Goal: Information Seeking & Learning: Find specific page/section

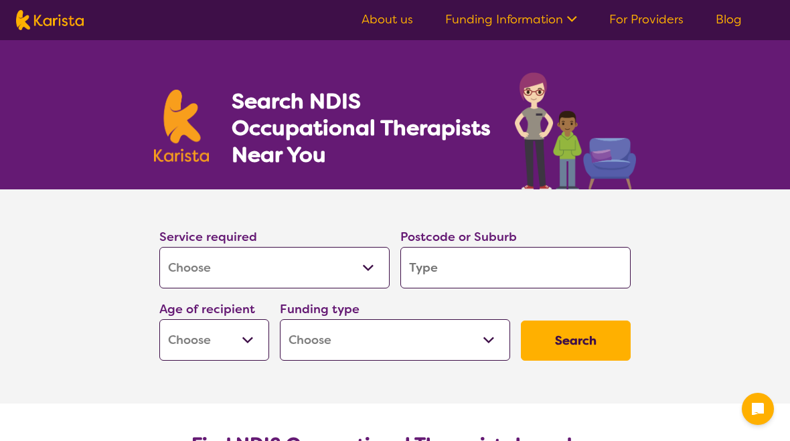
select select "[MEDICAL_DATA]"
click at [297, 263] on select "Allied Health Assistant Assessment ([MEDICAL_DATA] or [MEDICAL_DATA]) Behaviour…" at bounding box center [274, 268] width 230 height 42
click at [443, 270] on input "search" at bounding box center [515, 268] width 230 height 42
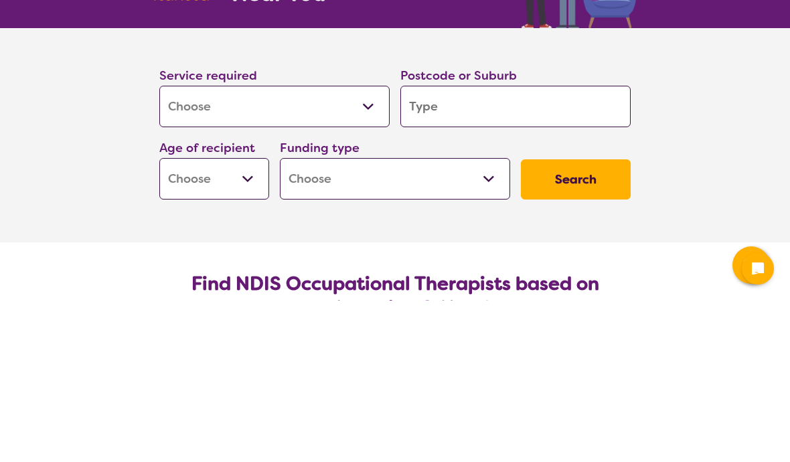
type input "3"
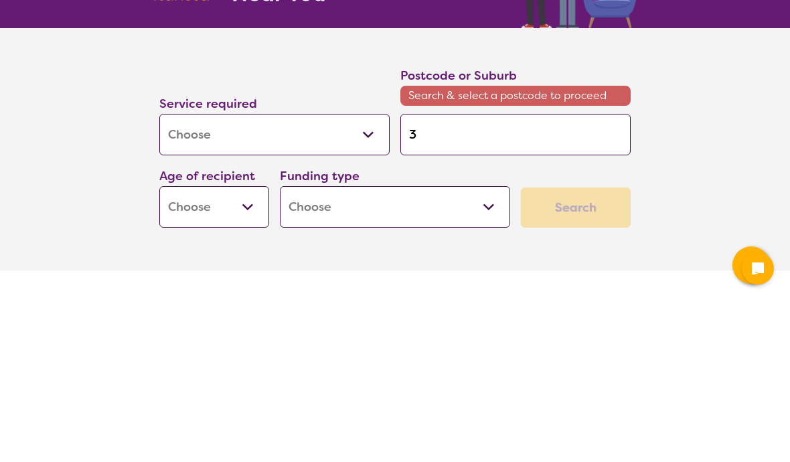
type input "30"
type input "304"
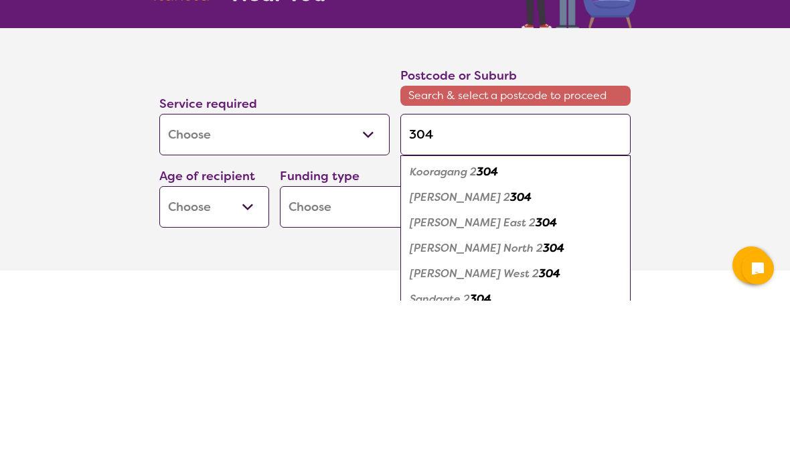
type input "3040"
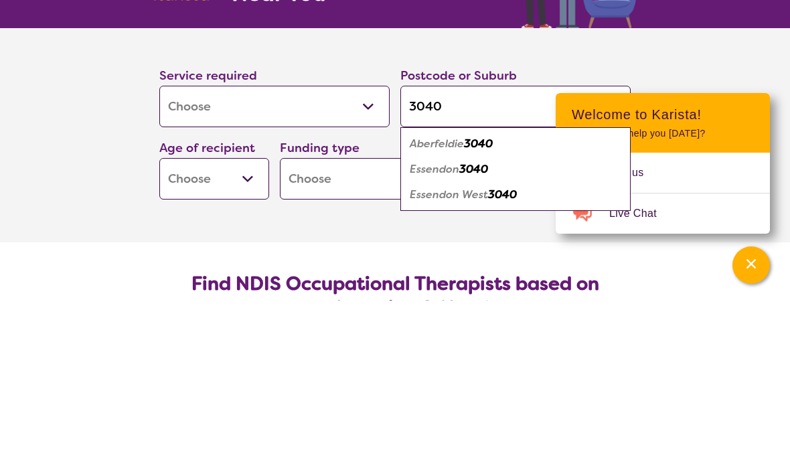
type input "3040"
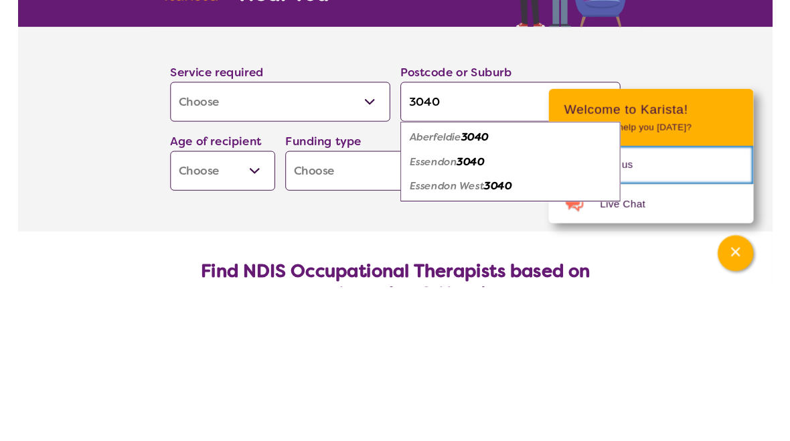
scroll to position [161, 0]
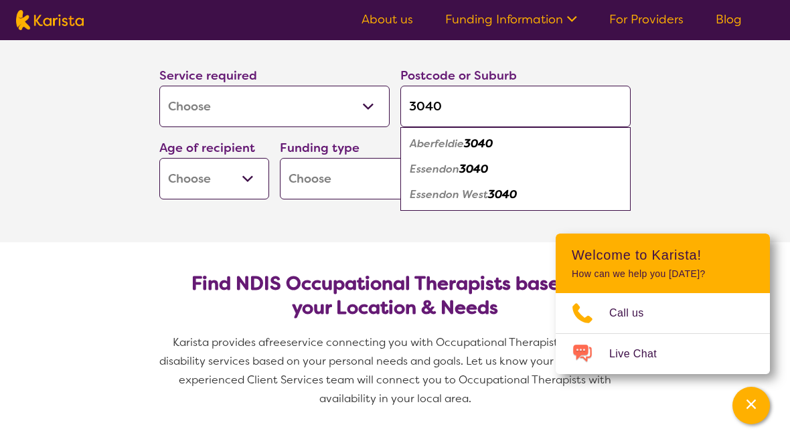
click at [410, 145] on em "Aberfeldie" at bounding box center [437, 144] width 54 height 14
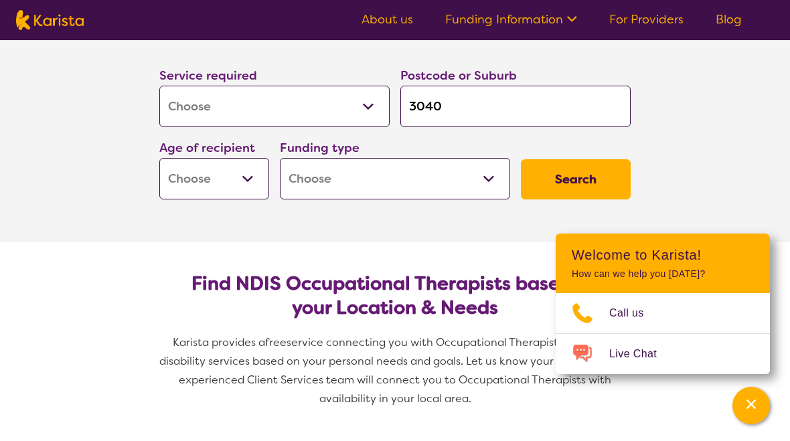
click at [213, 183] on select "Early Childhood - 0 to 9 Child - 10 to 11 Adolescent - 12 to 17 Adult - 18 to 6…" at bounding box center [214, 179] width 110 height 42
select select "AS"
click at [326, 179] on select "Home Care Package (HCP) National Disability Insurance Scheme (NDIS) I don't know" at bounding box center [395, 179] width 230 height 42
select select "i-don-t-know"
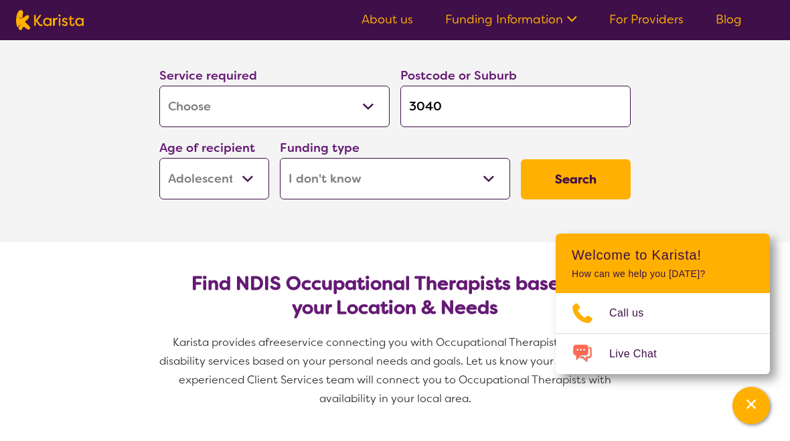
select select "i-don-t-know"
click at [574, 181] on button "Search" at bounding box center [576, 179] width 110 height 40
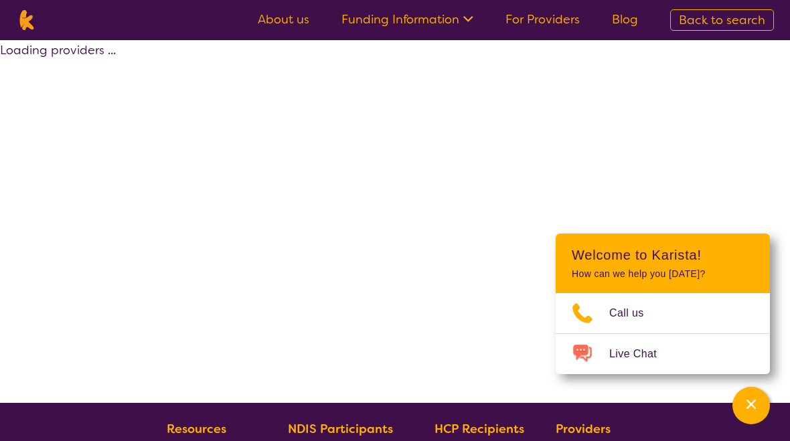
select select "[MEDICAL_DATA]"
select select "AS"
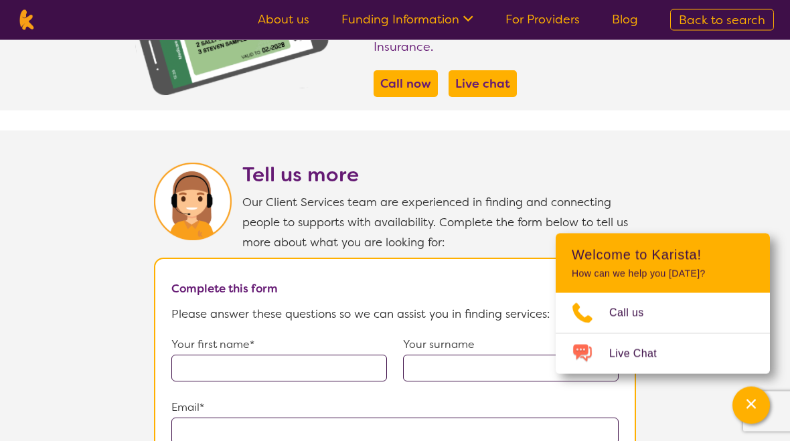
scroll to position [767, 0]
